Goal: Transaction & Acquisition: Purchase product/service

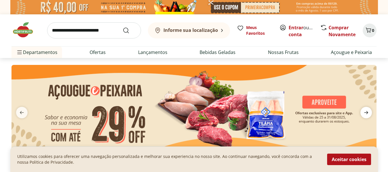
click at [366, 112] on icon "next" at bounding box center [366, 112] width 7 height 7
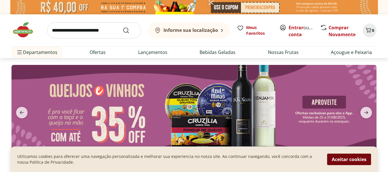
click at [351, 159] on button "Aceitar cookies" at bounding box center [349, 159] width 44 height 11
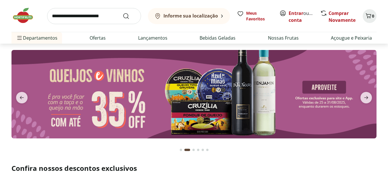
scroll to position [29, 0]
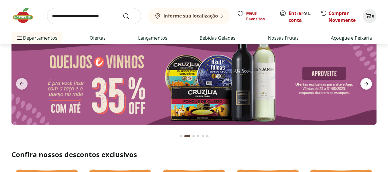
click at [368, 86] on icon "next" at bounding box center [366, 83] width 7 height 7
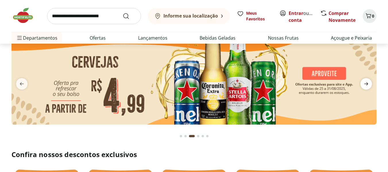
click at [368, 86] on icon "next" at bounding box center [366, 83] width 7 height 7
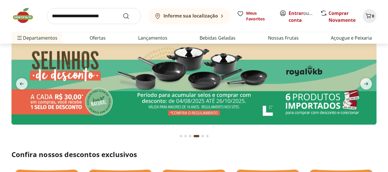
click at [370, 76] on img at bounding box center [193, 80] width 365 height 88
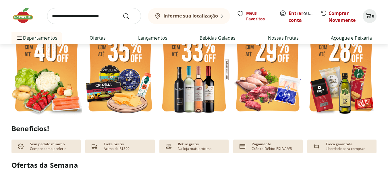
scroll to position [144, 0]
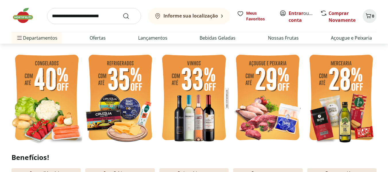
click at [257, 110] on img at bounding box center [268, 98] width 71 height 95
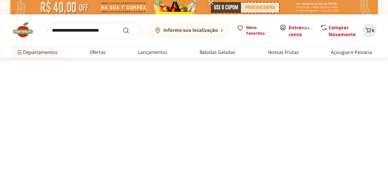
select select "**********"
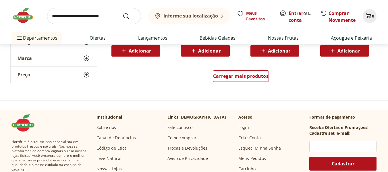
scroll to position [402, 0]
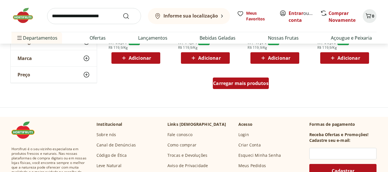
click at [238, 81] on span "Carregar mais produtos" at bounding box center [240, 83] width 55 height 5
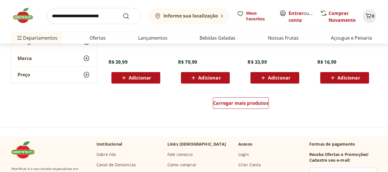
scroll to position [776, 0]
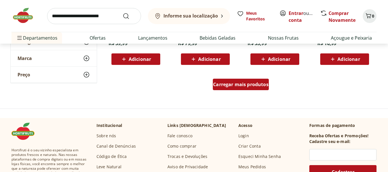
click at [253, 82] on span "Carregar mais produtos" at bounding box center [240, 84] width 55 height 5
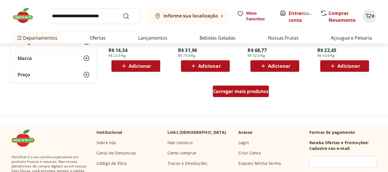
scroll to position [1150, 0]
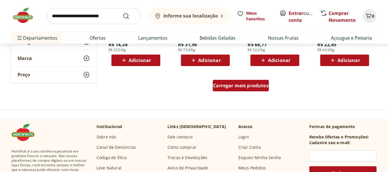
click at [253, 82] on div "Carregar mais produtos" at bounding box center [241, 85] width 56 height 11
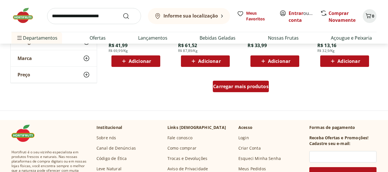
scroll to position [1523, 0]
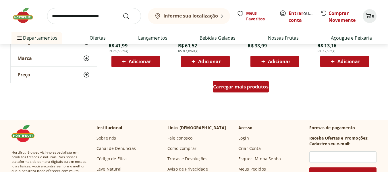
click at [239, 82] on div "Carregar mais produtos" at bounding box center [241, 86] width 56 height 11
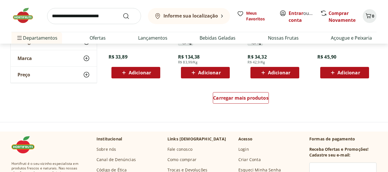
scroll to position [1897, 0]
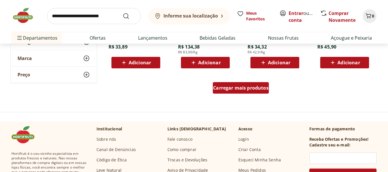
click at [249, 84] on div "Carregar mais produtos" at bounding box center [241, 87] width 56 height 11
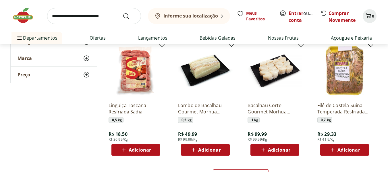
scroll to position [2213, 0]
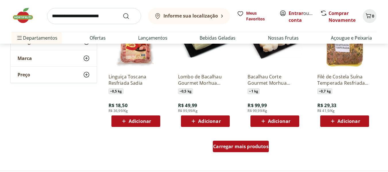
click at [243, 145] on span "Carregar mais produtos" at bounding box center [240, 146] width 55 height 5
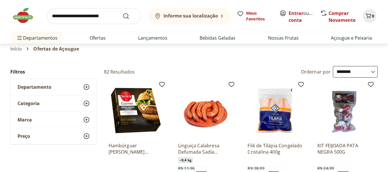
scroll to position [0, 0]
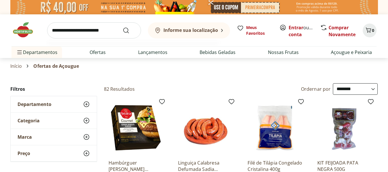
click at [80, 28] on input "search" at bounding box center [94, 30] width 94 height 16
type input "*****"
click at [123, 27] on button "Submit Search" at bounding box center [130, 30] width 14 height 7
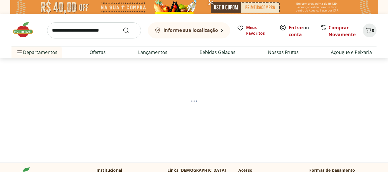
select select "**********"
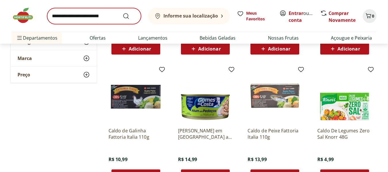
scroll to position [144, 0]
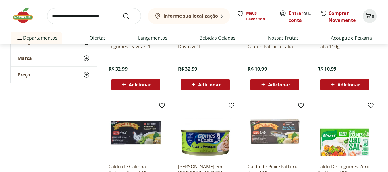
click at [112, 17] on input "search" at bounding box center [94, 16] width 94 height 16
type input "****"
click at [123, 13] on button "Submit Search" at bounding box center [130, 16] width 14 height 7
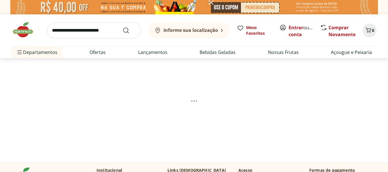
select select "**********"
